Goal: Transaction & Acquisition: Subscribe to service/newsletter

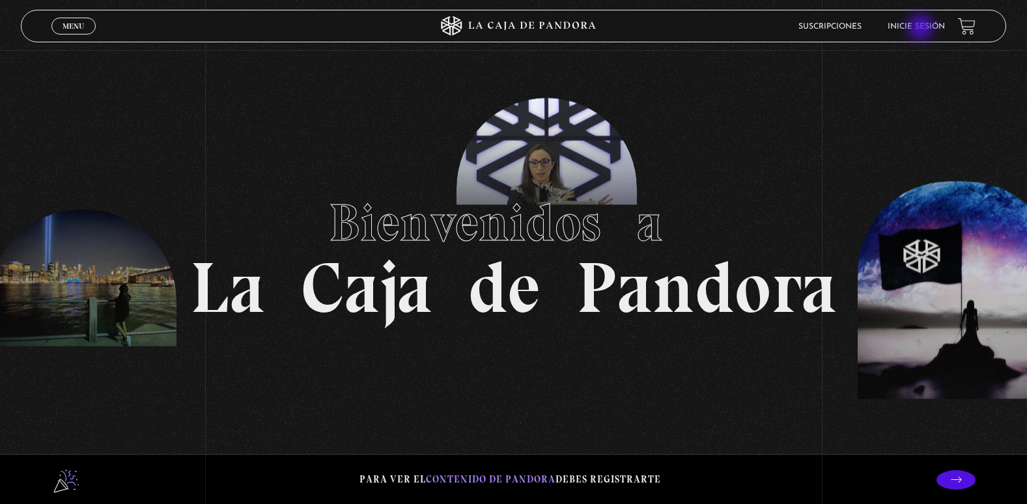
click at [922, 29] on link "Inicie sesión" at bounding box center [916, 27] width 57 height 8
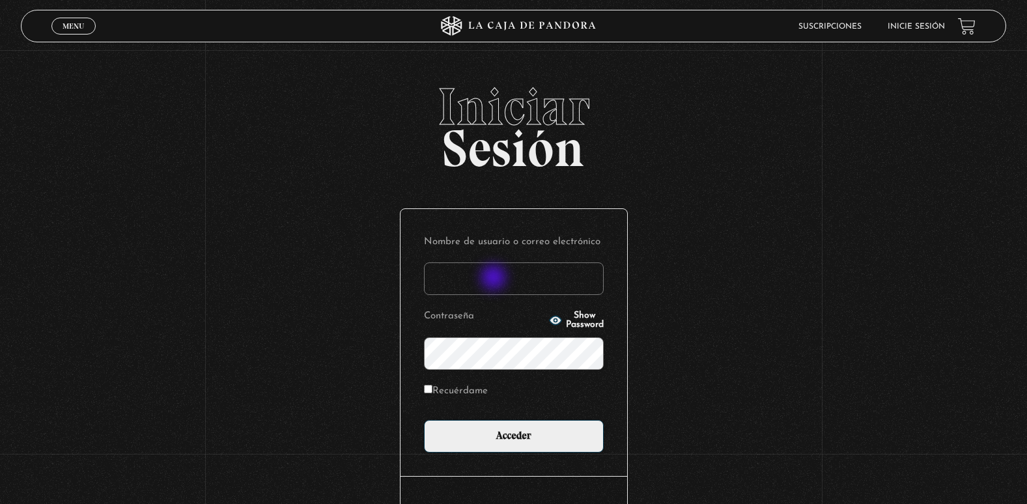
click at [495, 279] on input "Nombre de usuario o correo electrónico" at bounding box center [514, 279] width 180 height 33
type input "adriana.castillo071083@gmail.com"
click at [477, 337] on p "Contraseña Show Password" at bounding box center [514, 338] width 180 height 63
click at [424, 420] on input "Acceder" at bounding box center [514, 436] width 180 height 33
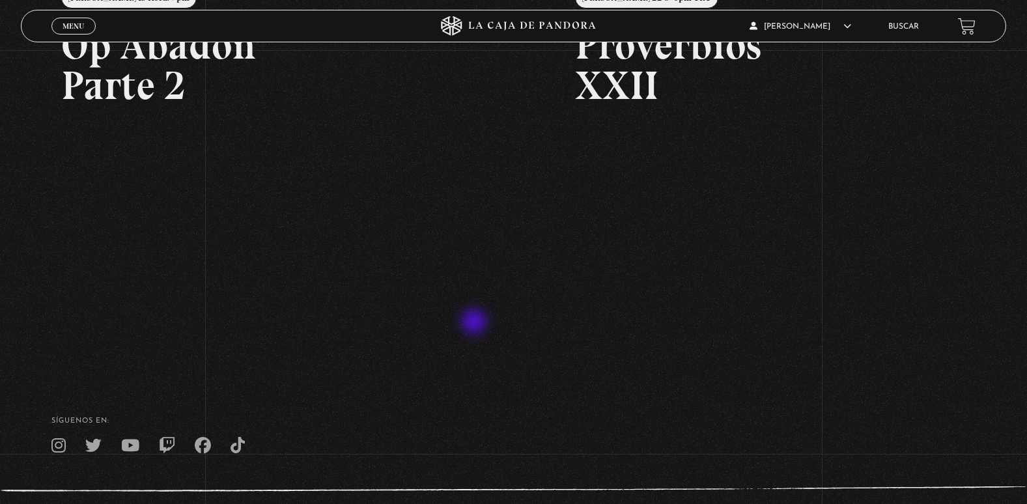
scroll to position [309, 0]
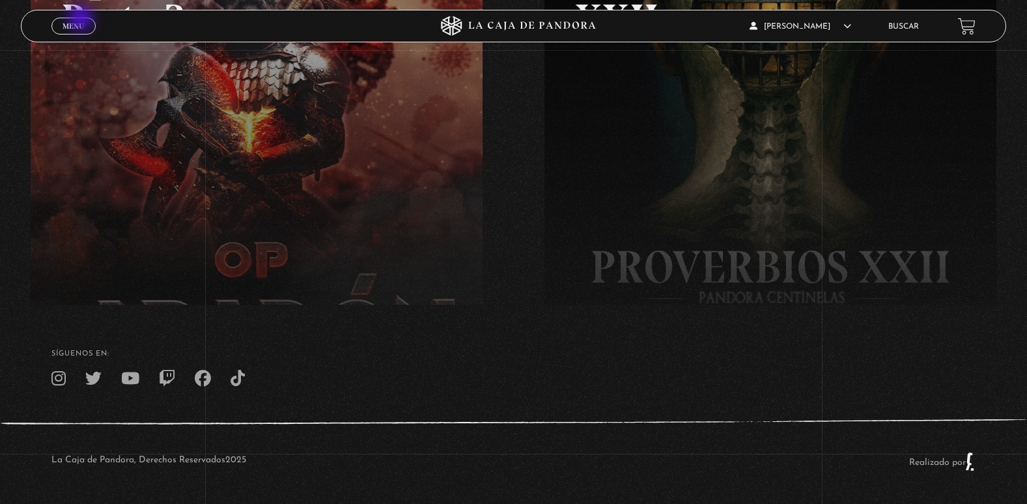
click at [82, 20] on link "Menu Cerrar" at bounding box center [73, 26] width 44 height 17
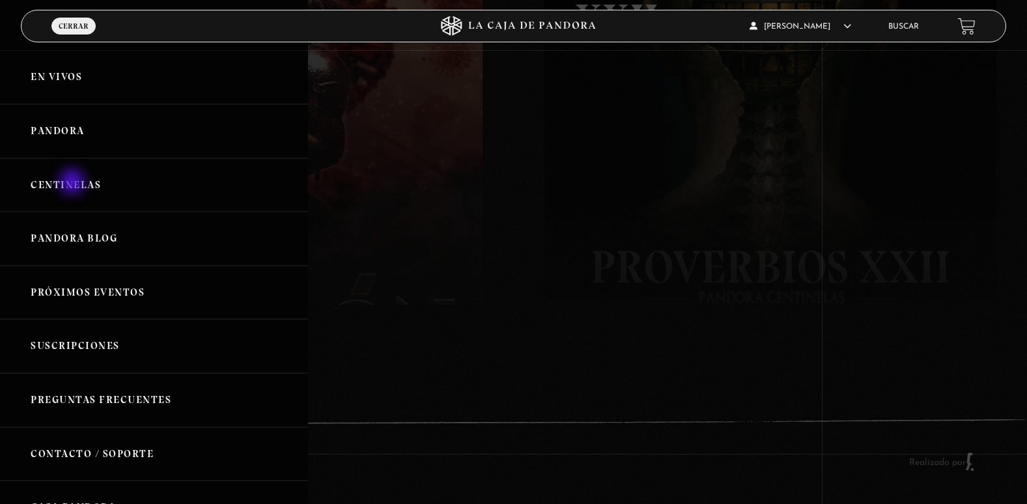
click at [74, 183] on link "Centinelas" at bounding box center [154, 185] width 308 height 54
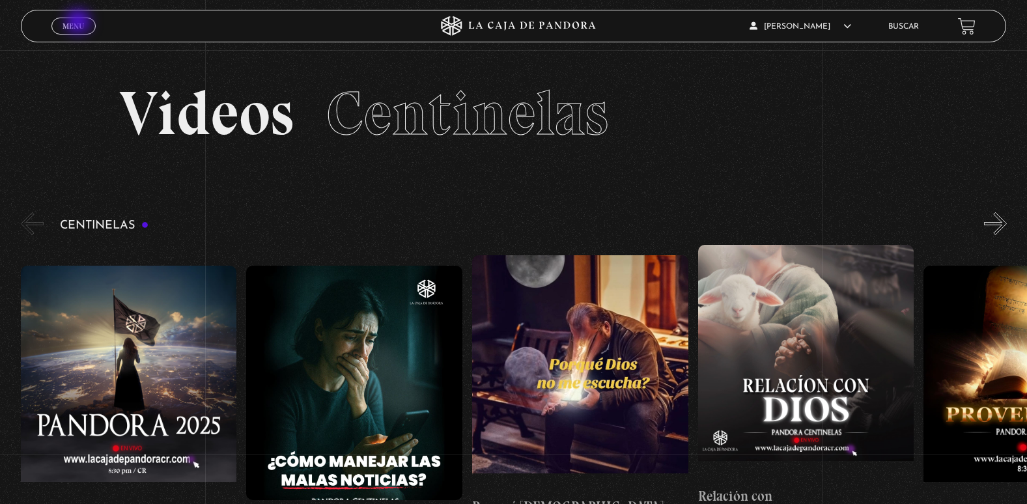
click at [79, 23] on span "Menu" at bounding box center [73, 26] width 21 height 8
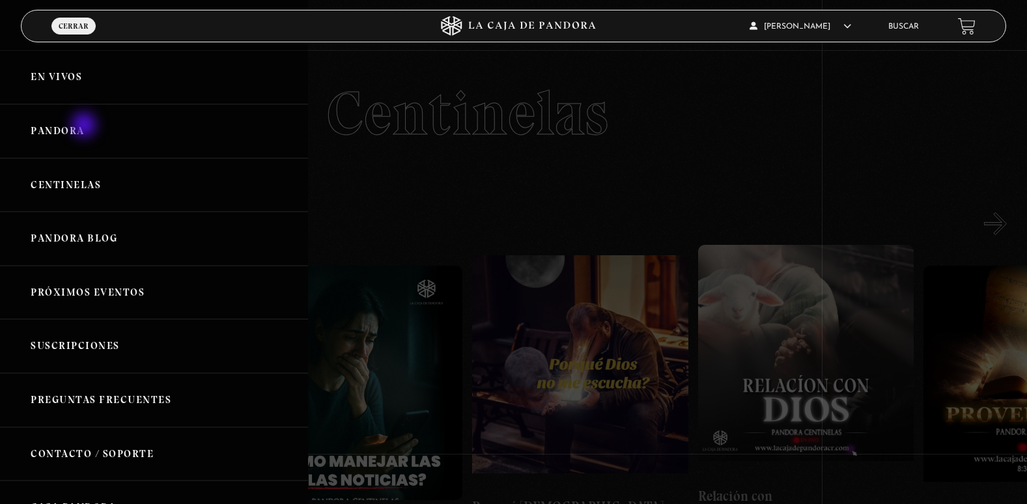
click at [85, 126] on link "Pandora" at bounding box center [154, 131] width 308 height 54
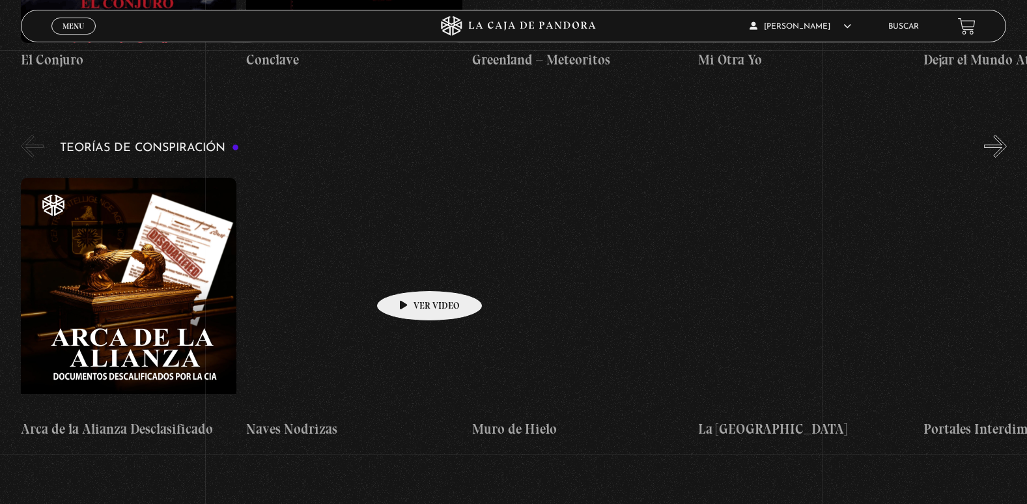
scroll to position [2019, 0]
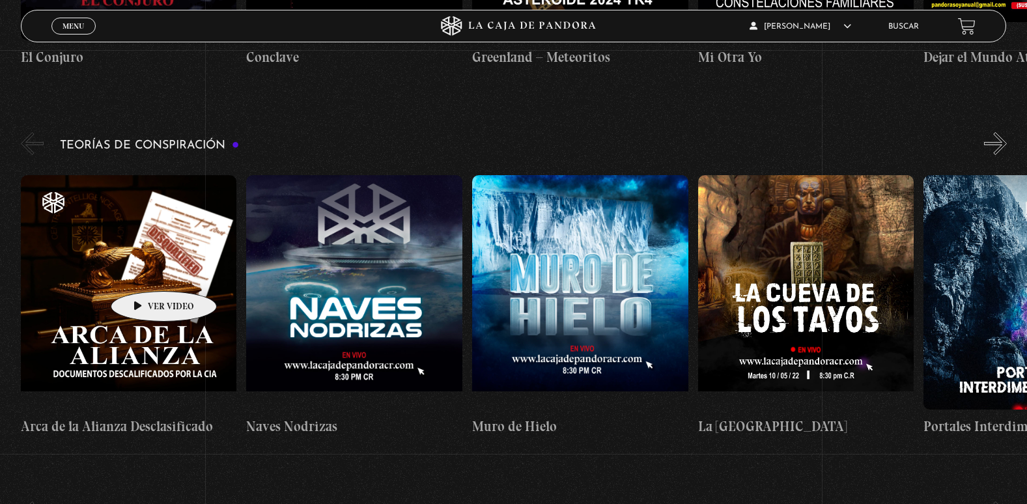
click at [143, 272] on figure at bounding box center [129, 292] width 216 height 235
click at [144, 284] on figure at bounding box center [129, 292] width 216 height 235
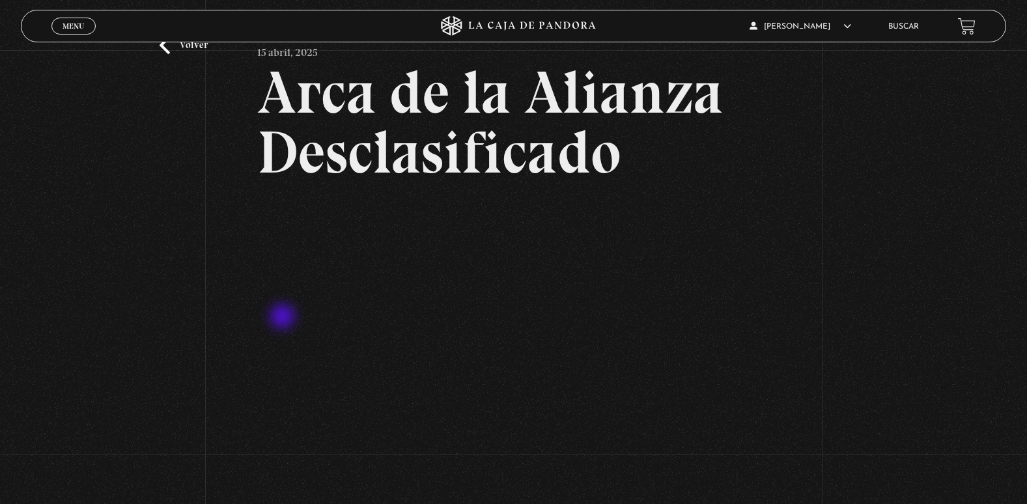
scroll to position [65, 0]
